Goal: Communication & Community: Participate in discussion

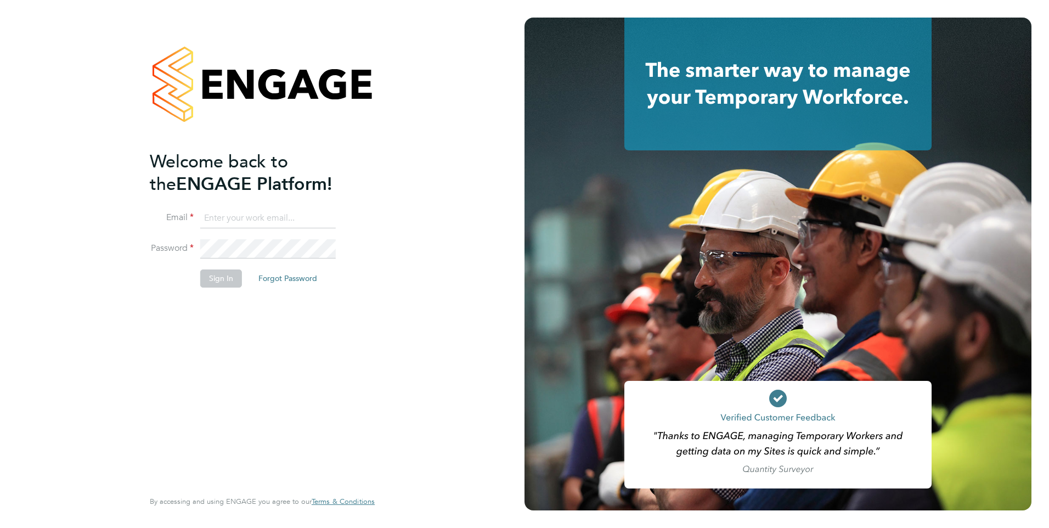
type input "[EMAIL_ADDRESS][DOMAIN_NAME]"
click at [217, 276] on button "Sign In" at bounding box center [221, 278] width 42 height 18
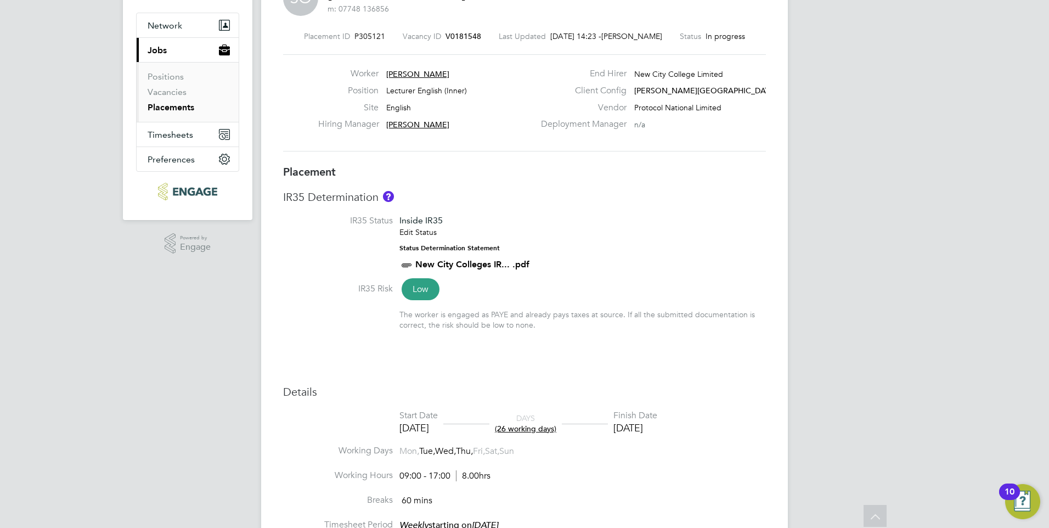
scroll to position [110, 0]
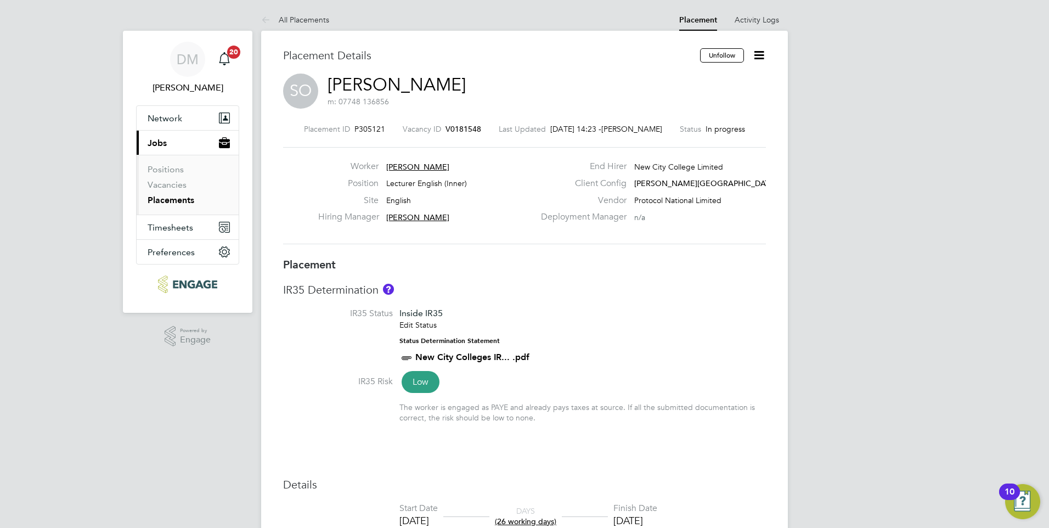
click at [759, 58] on icon at bounding box center [759, 55] width 14 height 14
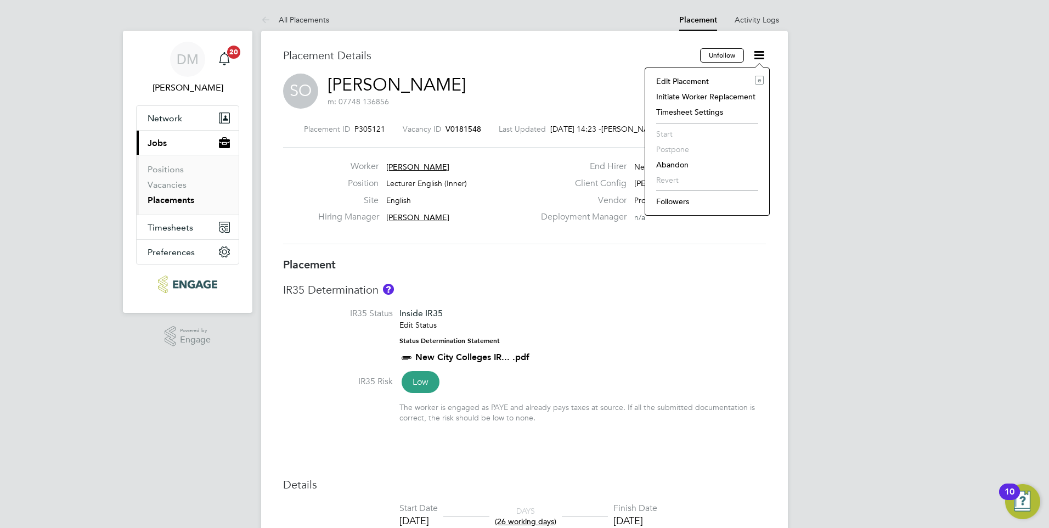
click at [677, 292] on h3 "IR35 Determination" at bounding box center [524, 290] width 483 height 14
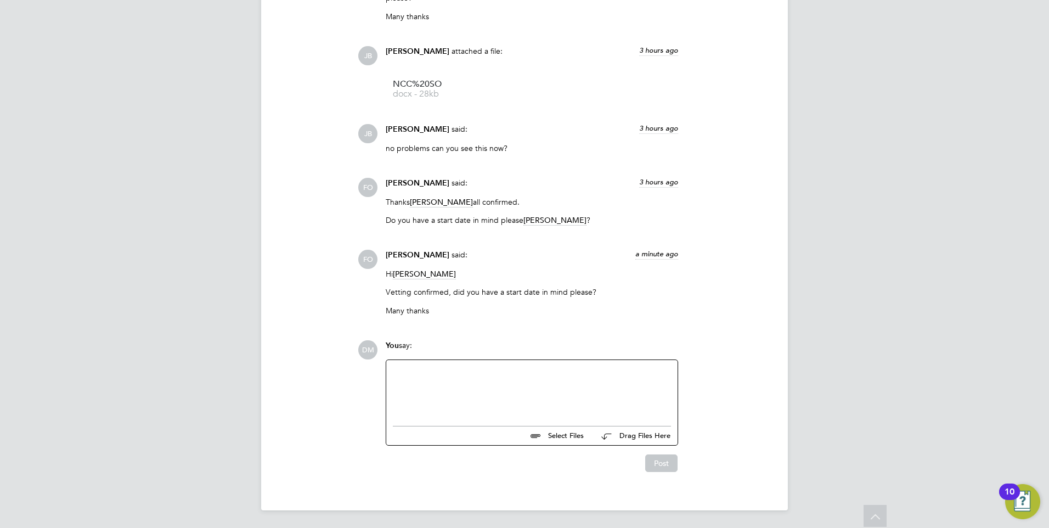
click at [423, 384] on div at bounding box center [532, 390] width 278 height 47
click at [568, 381] on div "[DATE]" at bounding box center [532, 381] width 278 height 10
click at [664, 459] on button "Post" at bounding box center [661, 463] width 32 height 18
